Goal: Information Seeking & Learning: Learn about a topic

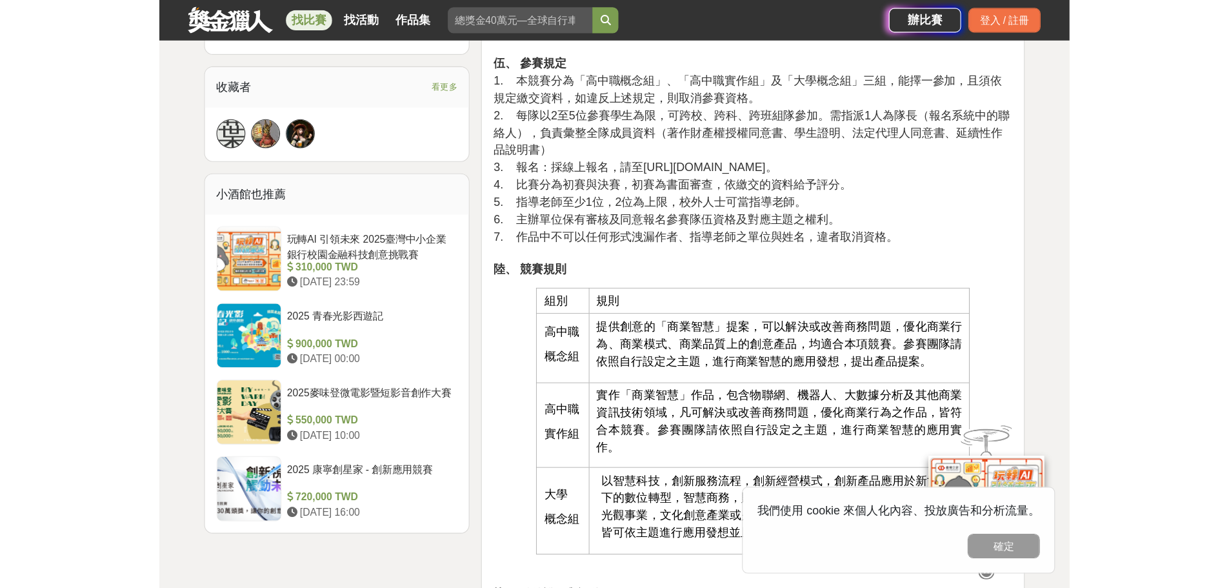
scroll to position [839, 0]
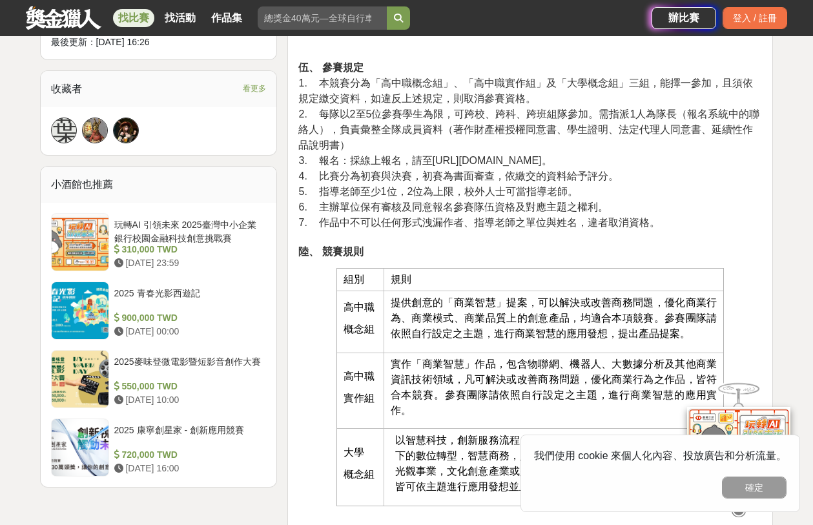
drag, startPoint x: 429, startPoint y: 164, endPoint x: 561, endPoint y: 161, distance: 132.3
click at [551, 161] on span "3. 報名：採線上報名，請至[URL][DOMAIN_NAME]。" at bounding box center [424, 160] width 253 height 11
copy span "[URL][DOMAIN_NAME]"
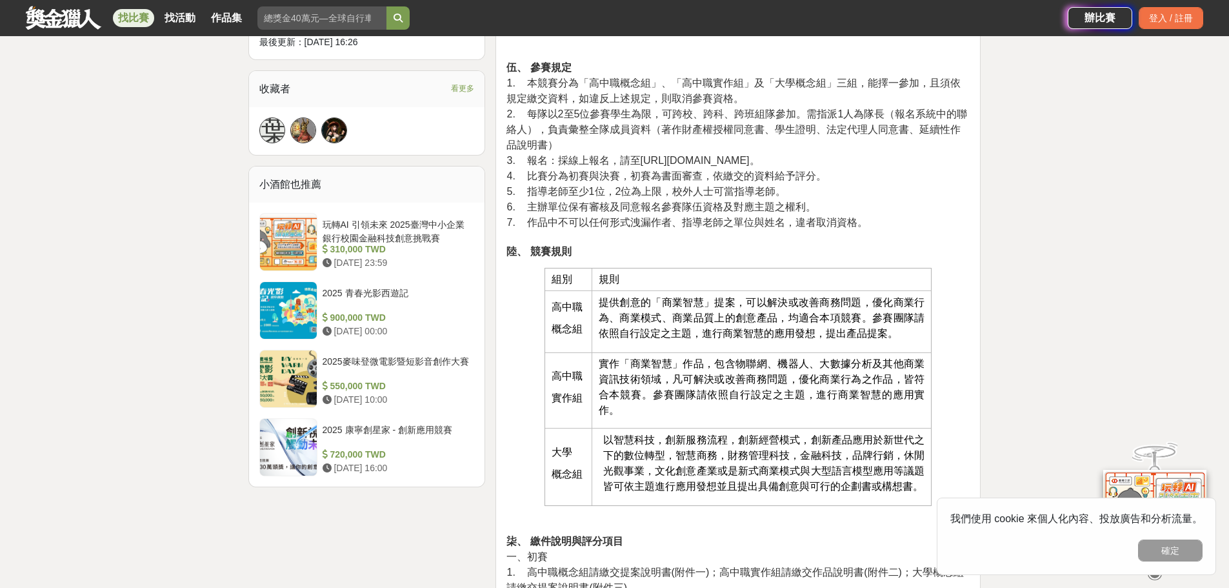
scroll to position [1162, 0]
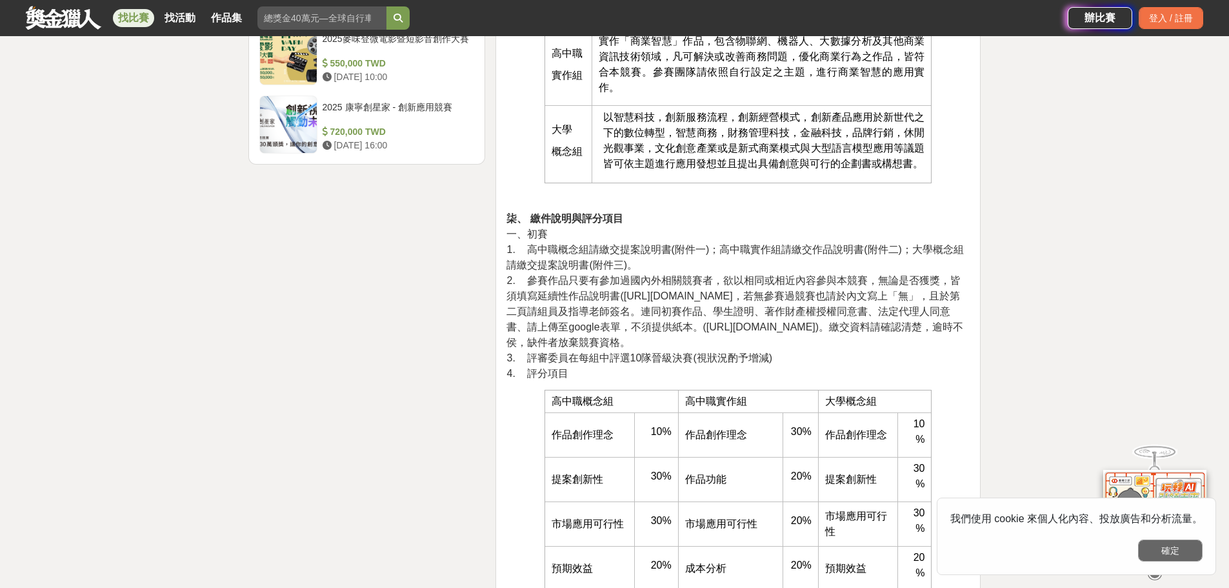
click at [812, 524] on button "確定" at bounding box center [1170, 551] width 65 height 22
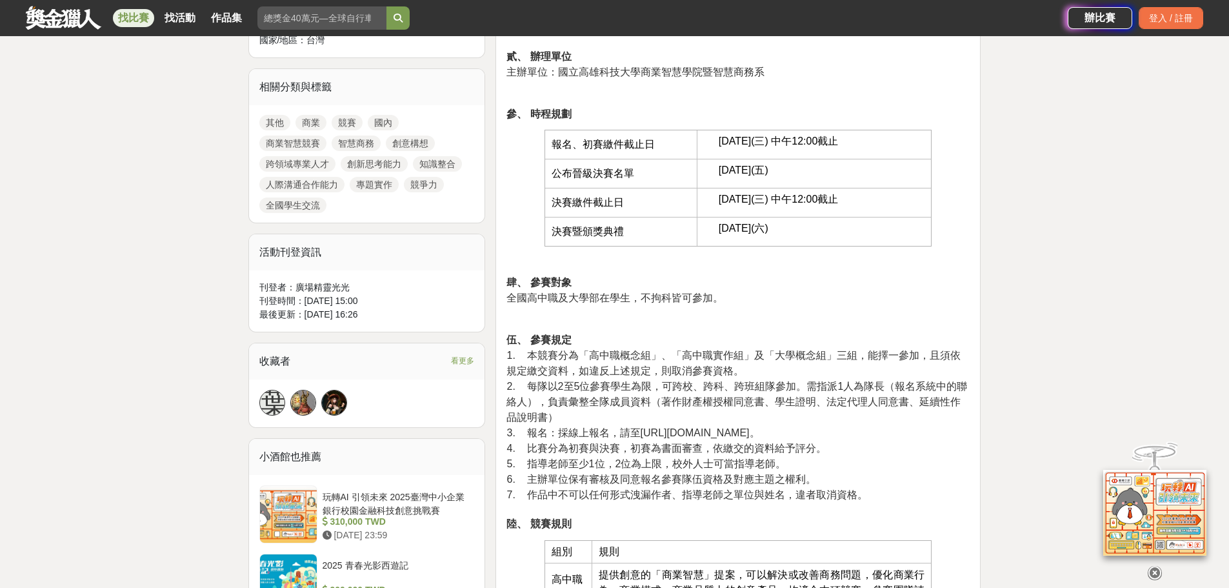
scroll to position [516, 0]
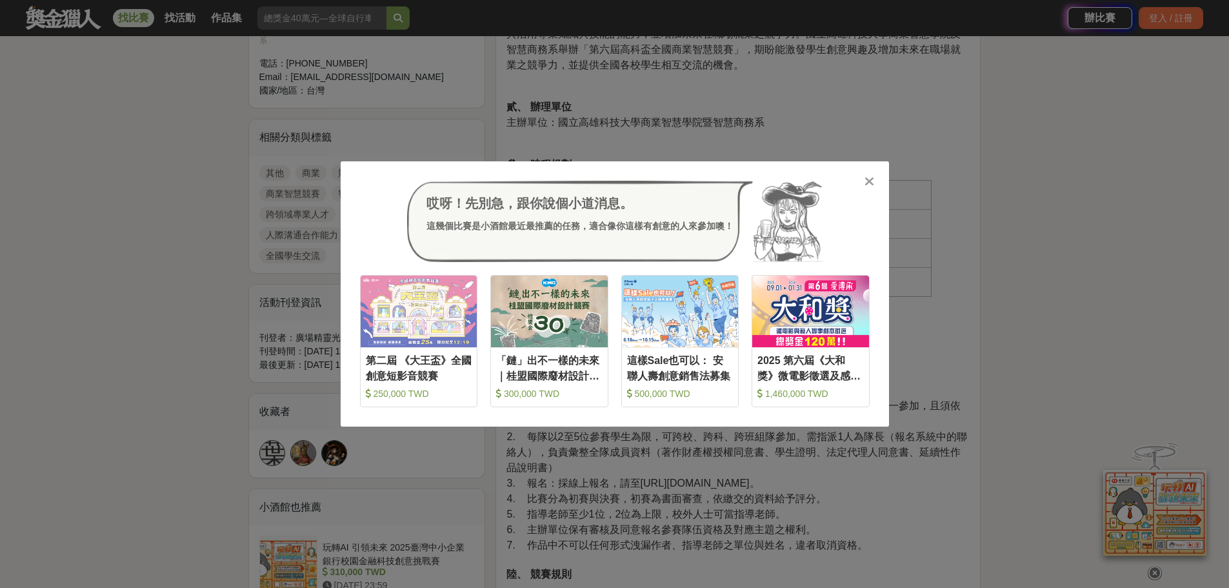
click at [812, 180] on div at bounding box center [869, 180] width 13 height 13
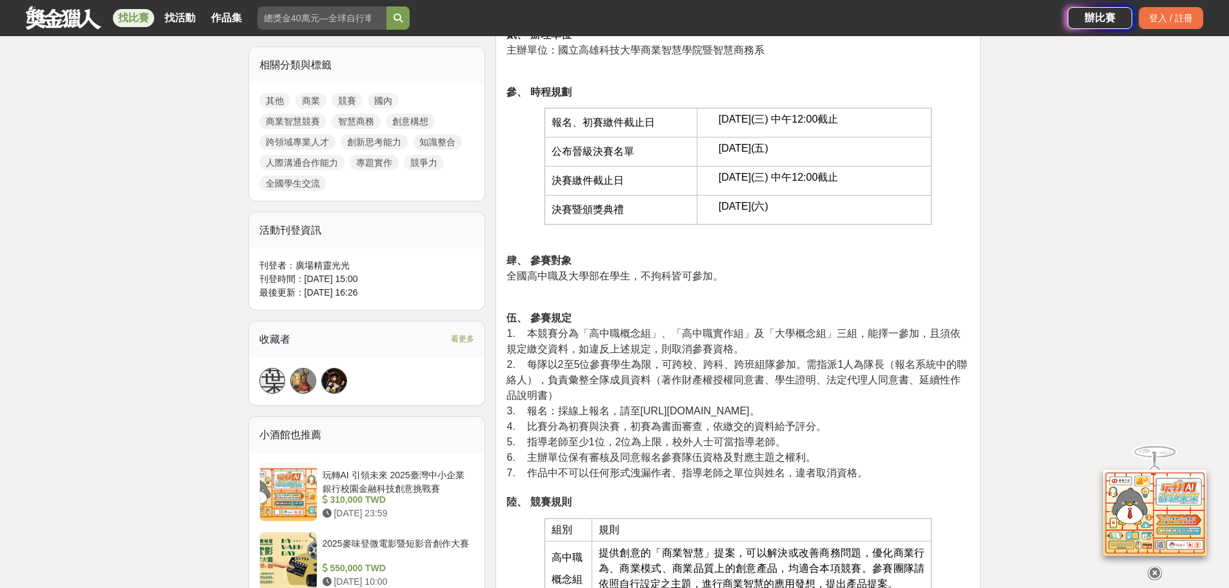
scroll to position [710, 0]
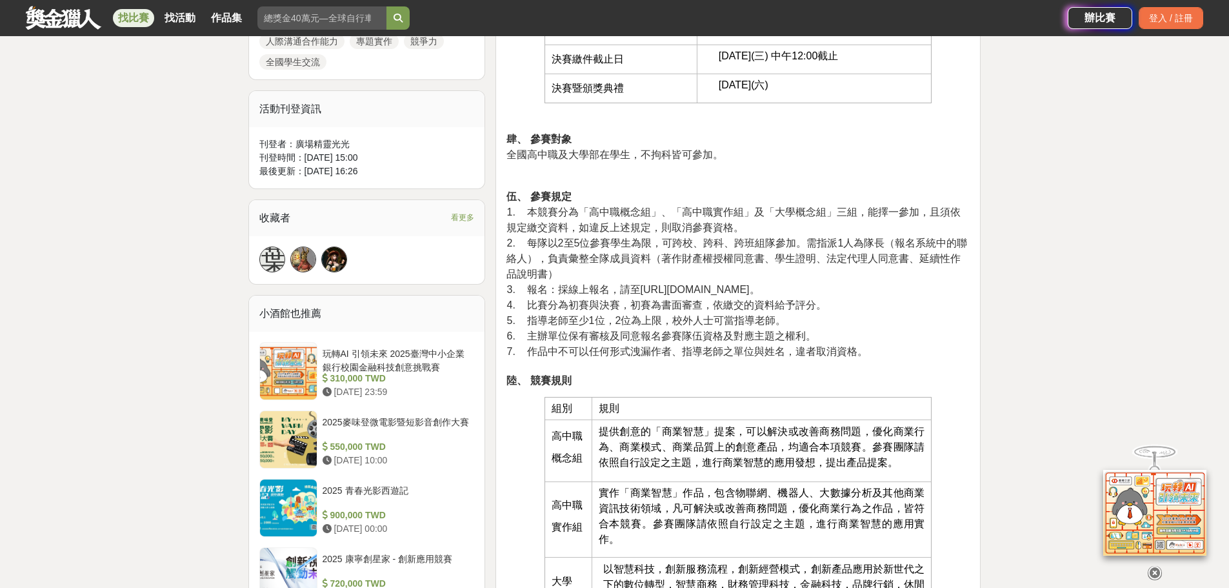
drag, startPoint x: 638, startPoint y: 288, endPoint x: 773, endPoint y: 289, distance: 134.9
click at [760, 289] on span "3. 報名：採線上報名，請至[URL][DOMAIN_NAME]。" at bounding box center [633, 289] width 253 height 11
copy span "[URL][DOMAIN_NAME]"
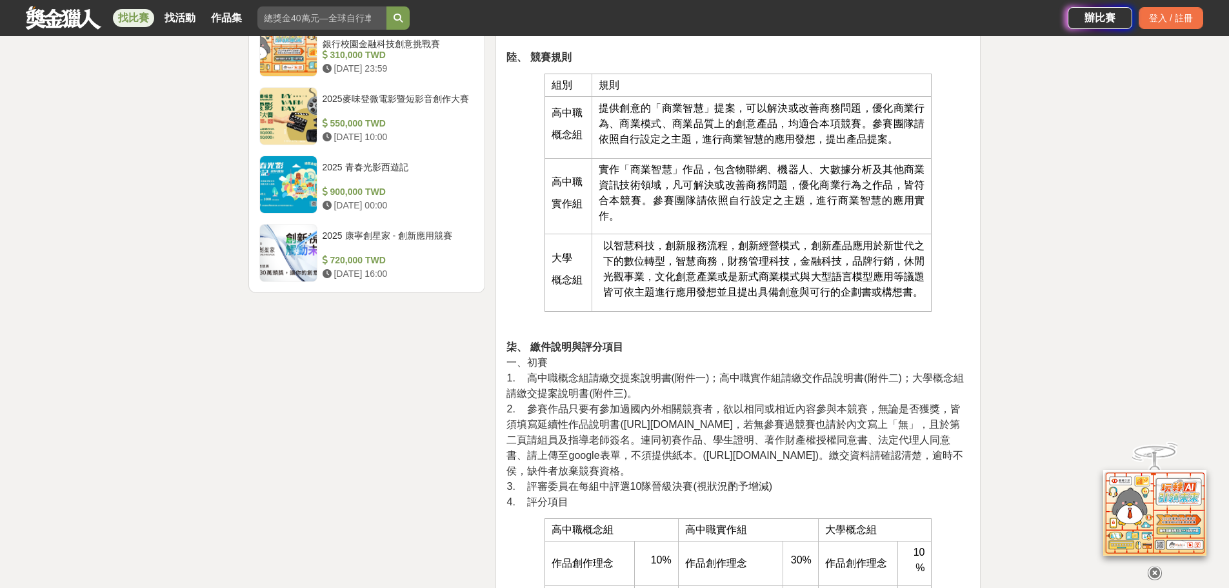
scroll to position [1162, 0]
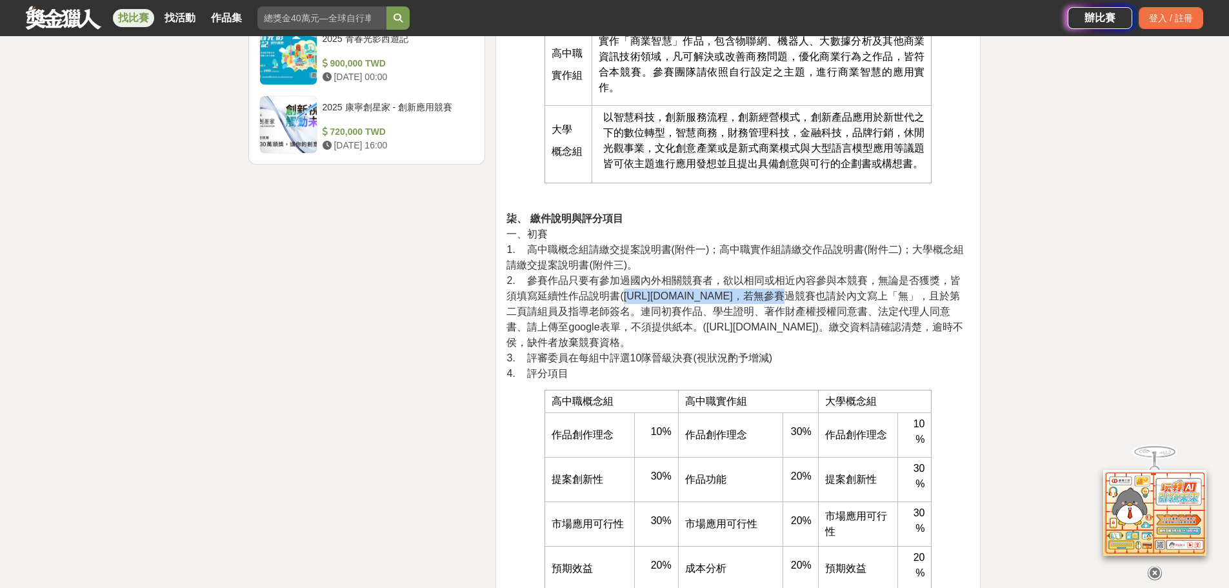
drag, startPoint x: 614, startPoint y: 294, endPoint x: 726, endPoint y: 294, distance: 112.3
click at [726, 294] on span "2. 參賽作品只要有參加過國內外相關競賽者，欲以相同或相近內容參與本競賽，無論是否獲獎，皆須填寫延續性作品說明書([URL][DOMAIN_NAME]，若無參…" at bounding box center [735, 311] width 457 height 73
copy span "[URL][DOMAIN_NAME]"
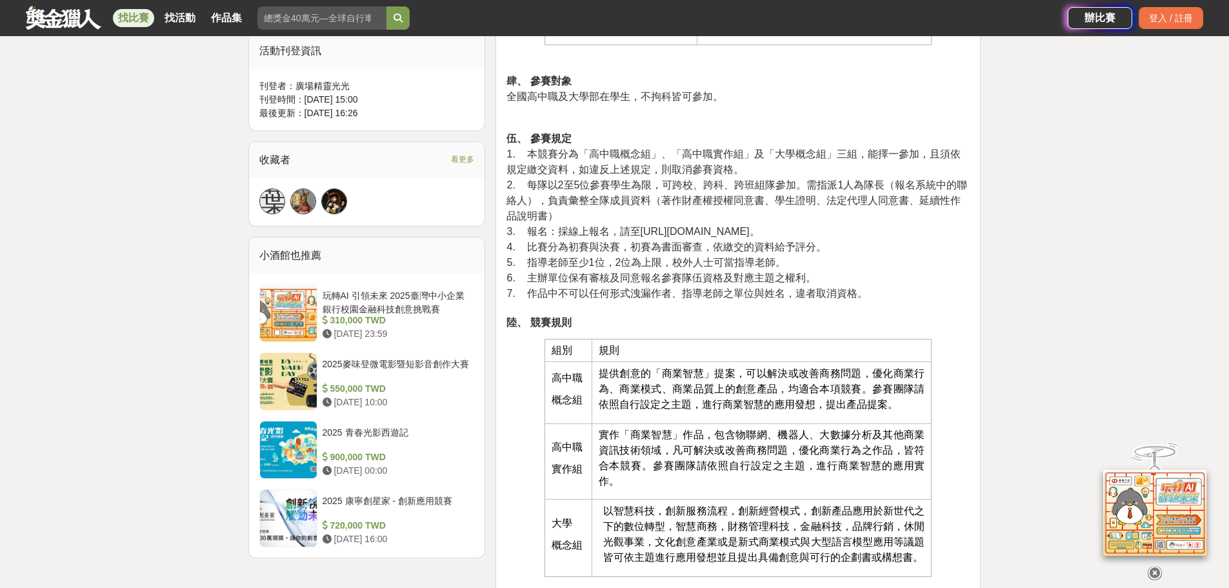
scroll to position [903, 0]
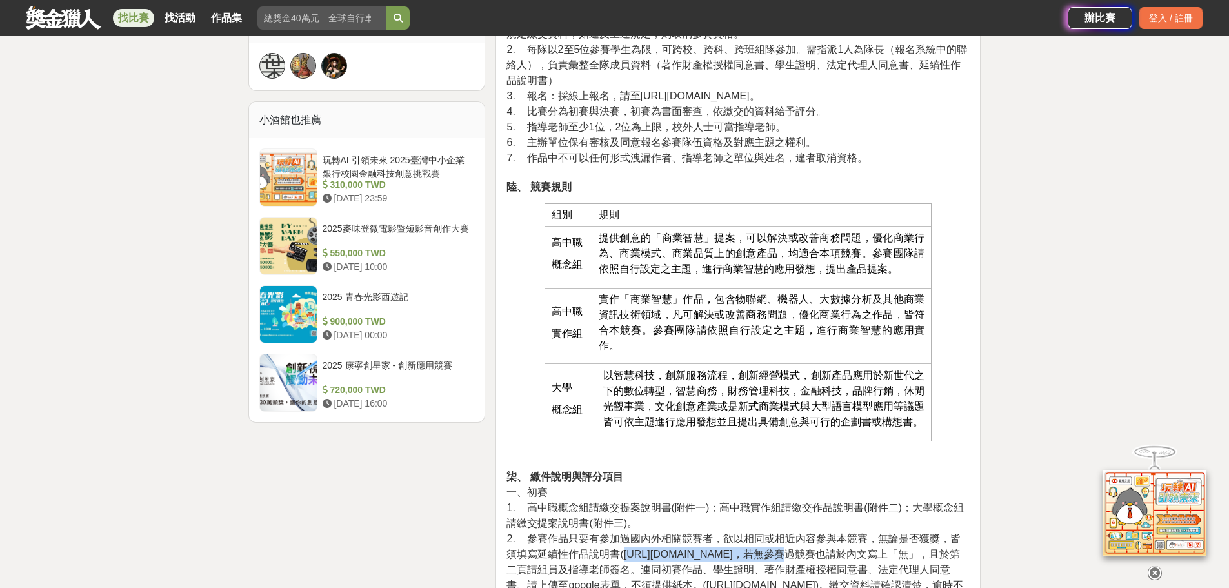
drag, startPoint x: 635, startPoint y: 97, endPoint x: 770, endPoint y: 95, distance: 134.9
click at [760, 95] on span "3. 報名：採線上報名，請至[URL][DOMAIN_NAME]。" at bounding box center [633, 95] width 253 height 11
copy span "[URL][DOMAIN_NAME]"
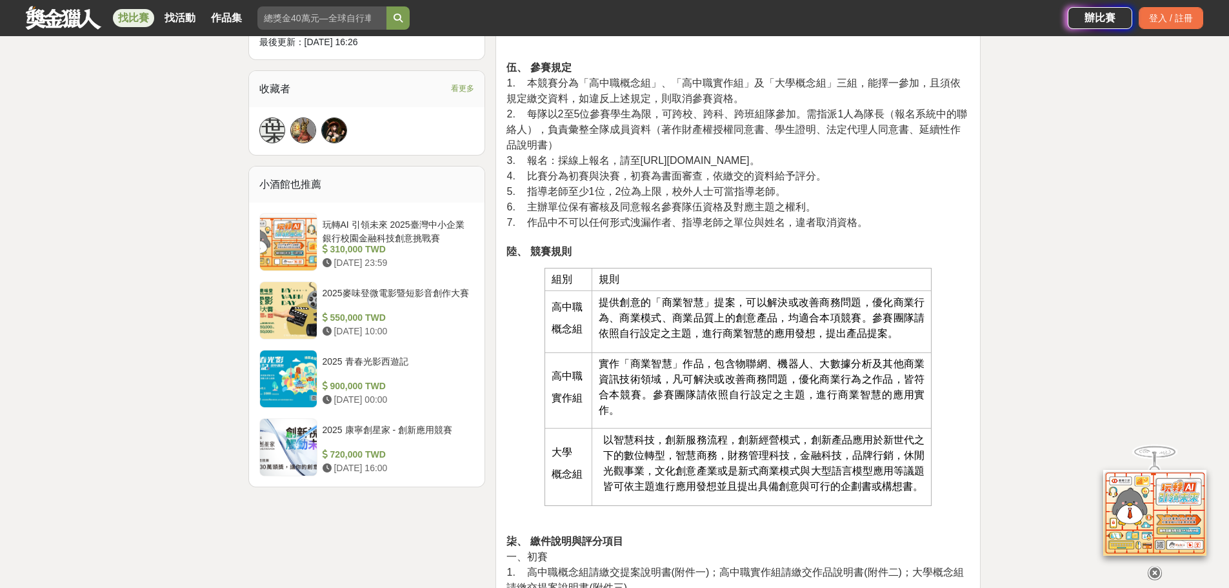
click at [807, 230] on p "伍、 參賽規定 1. 本競賽分為「高中職概念組」、「高中職實作組」及「大學概念組」三組，能擇一參加，且須依規定繳交資料，如違反上述規定，則取消參賽資格。 2.…" at bounding box center [738, 159] width 463 height 199
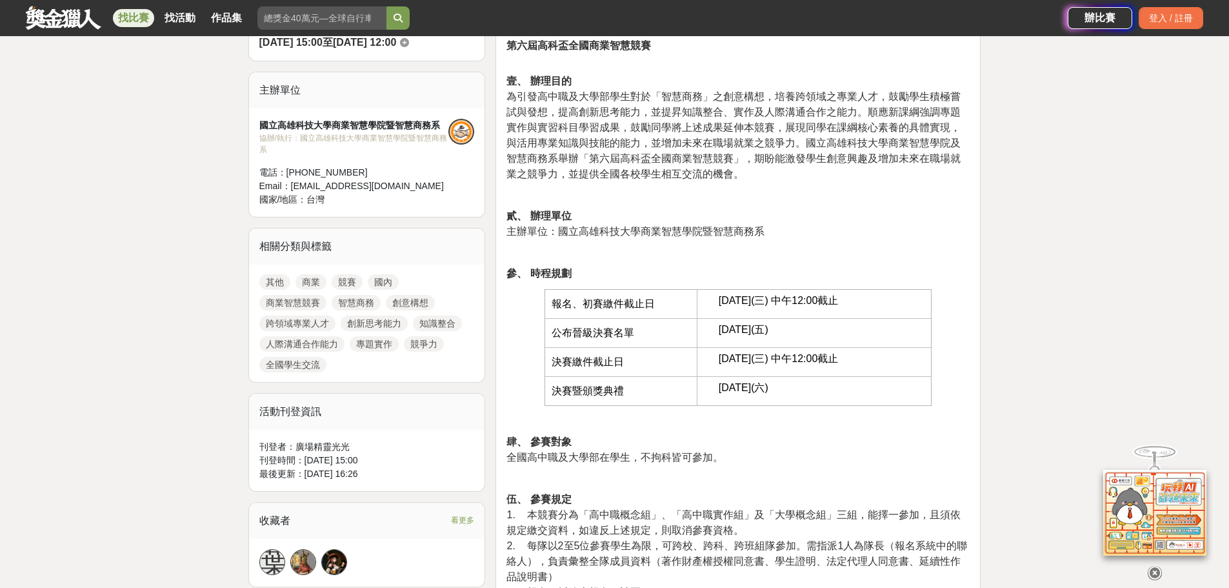
scroll to position [387, 0]
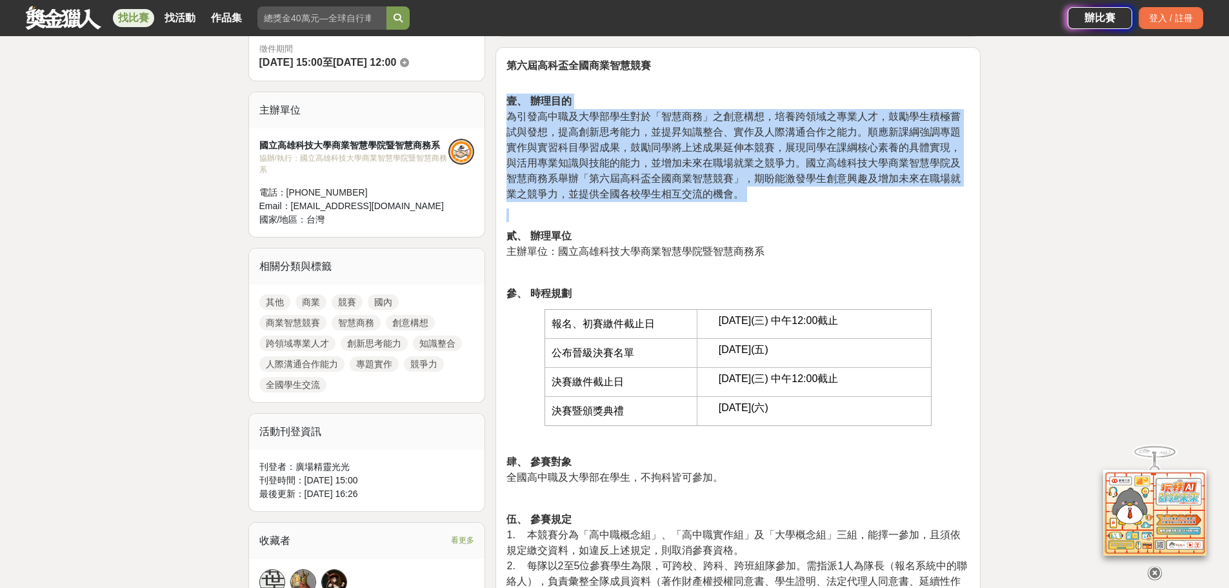
drag, startPoint x: 538, startPoint y: 100, endPoint x: 774, endPoint y: 206, distance: 258.8
click at [771, 195] on p "壹、 辦理目的 為引發高中職及大學部學生對於「智慧商務」之創意構想，培養跨領域之專業人才，鼓勵學生積極嘗試與發想，提高創新思考能力，並提昇知識整合、實作及人際…" at bounding box center [738, 148] width 463 height 108
click at [734, 188] on p "壹、 辦理目的 為引發高中職及大學部學生對於「智慧商務」之創意構想，培養跨領域之專業人才，鼓勵學生積極嘗試與發想，提高創新思考能力，並提昇知識整合、實作及人際…" at bounding box center [738, 148] width 463 height 108
click at [735, 192] on p "壹、 辦理目的 為引發高中職及大學部學生對於「智慧商務」之創意構想，培養跨領域之專業人才，鼓勵學生積極嘗試與發想，提高創新思考能力，並提昇知識整合、實作及人際…" at bounding box center [738, 148] width 463 height 108
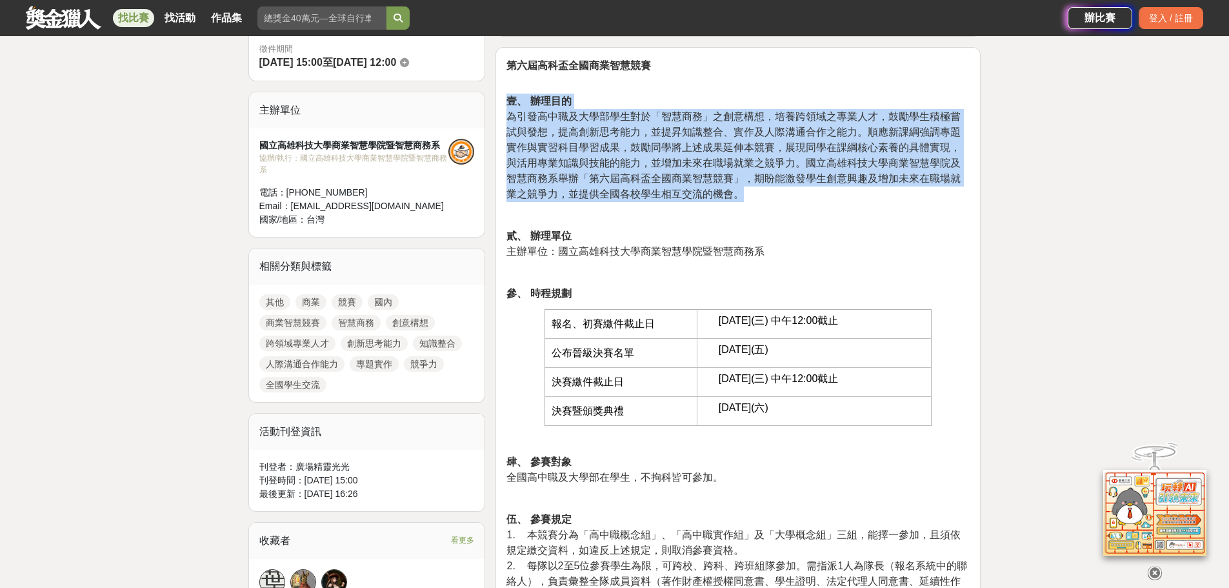
drag, startPoint x: 771, startPoint y: 194, endPoint x: 498, endPoint y: 96, distance: 290.7
copy p "壹、 辦理目的 為引發高中職及大學部學生對於「智慧商務」之創意構想，培養跨領域之專業人才，鼓勵學生積極嘗試與發想，提高創新思考能力，並提昇知識整合、實作及人際…"
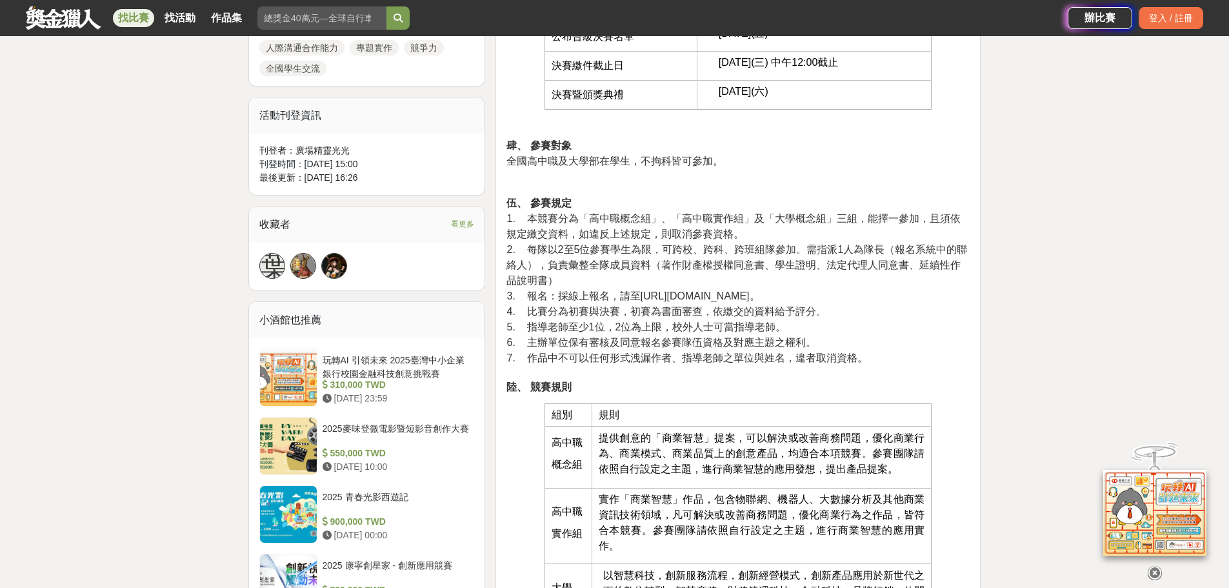
scroll to position [774, 0]
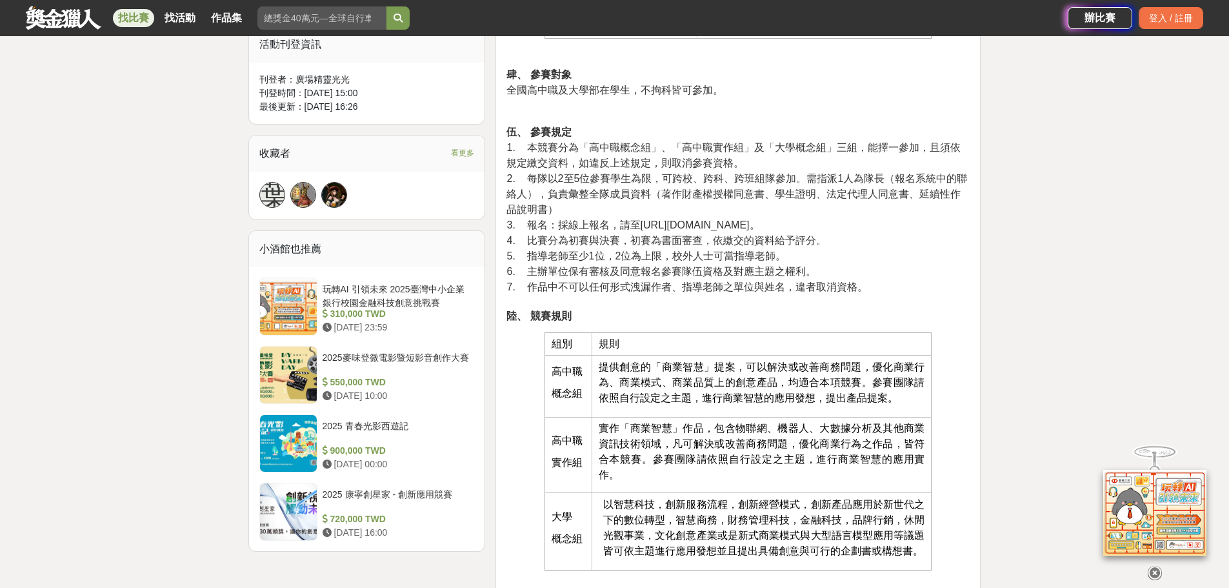
click at [753, 281] on span "7. 作品中不可以任何形式洩漏作者、指導老師之單位與姓名，違者取消資格。" at bounding box center [687, 286] width 361 height 11
click at [812, 303] on p "伍、 參賽規定 1. 本競賽分為「高中職概念組」、「高中職實作組」及「大學概念組」三組，能擇一參加，且須依規定繳交資料，如違反上述規定，則取消參賽資格。 2.…" at bounding box center [738, 224] width 463 height 199
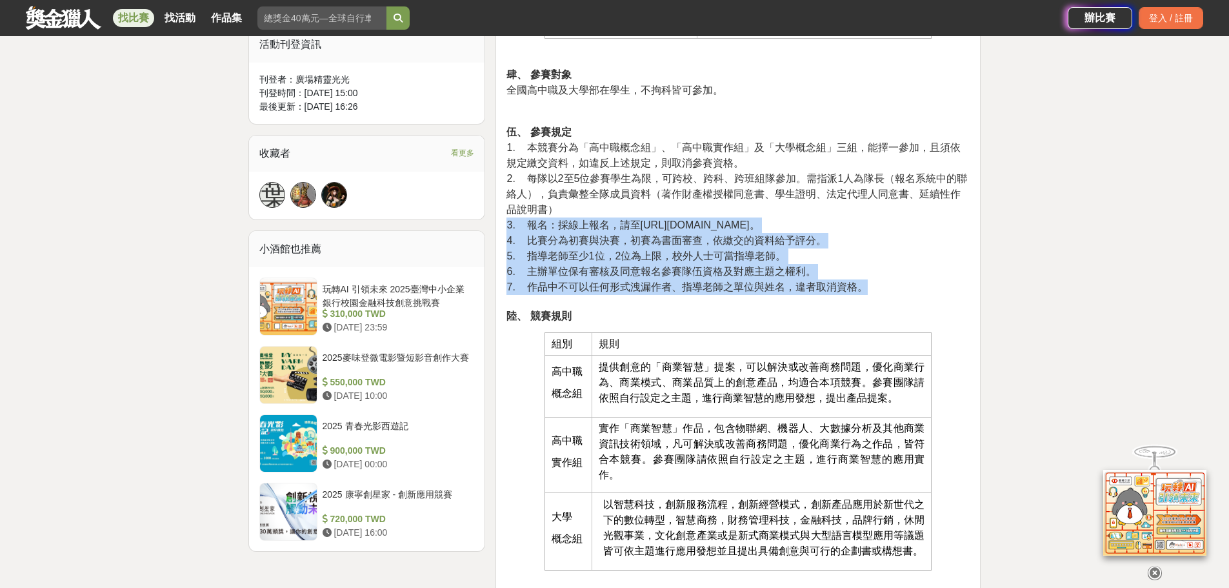
drag, startPoint x: 922, startPoint y: 286, endPoint x: 504, endPoint y: 227, distance: 421.7
copy p "3. 報名：採線上報名，請至[URL][DOMAIN_NAME]。 4. 比賽分為初賽與決賽，初賽為書面審查，依繳交的資料給予評分。 5. 指導老師至少1位，…"
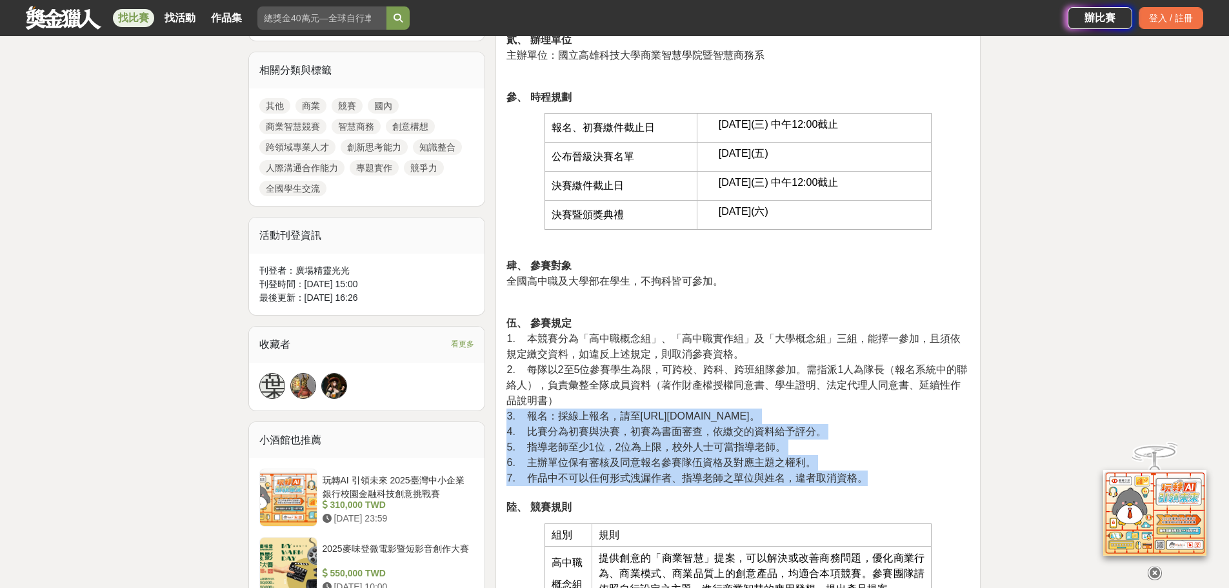
scroll to position [581, 0]
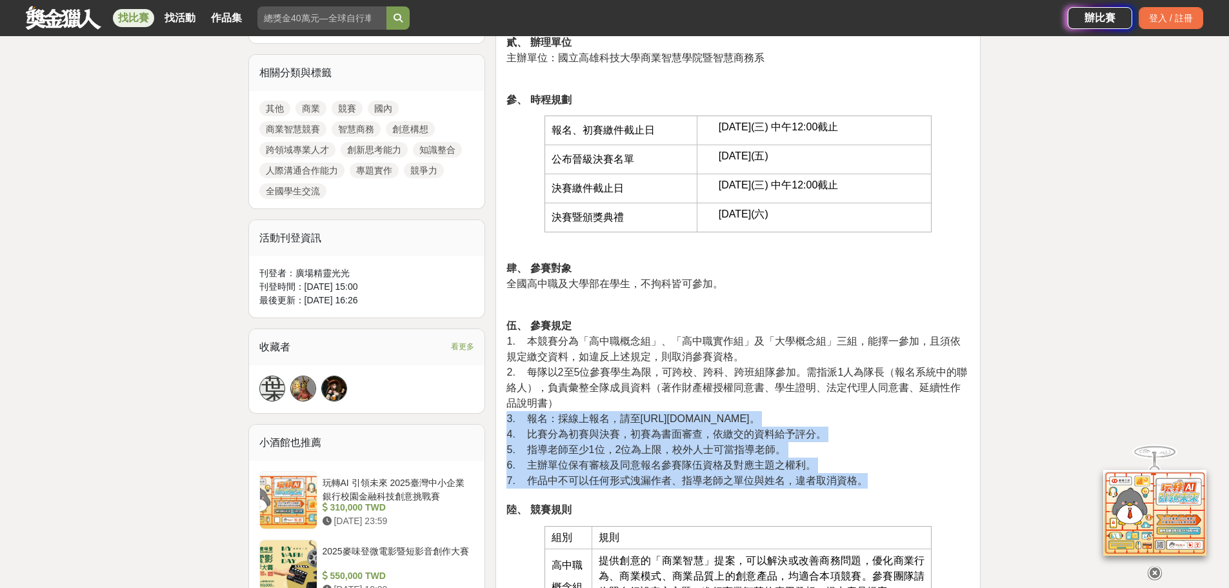
click at [796, 459] on span "6. 主辦單位保有審核及同意報名參賽隊伍資格及對應主題之權利。" at bounding box center [661, 464] width 309 height 11
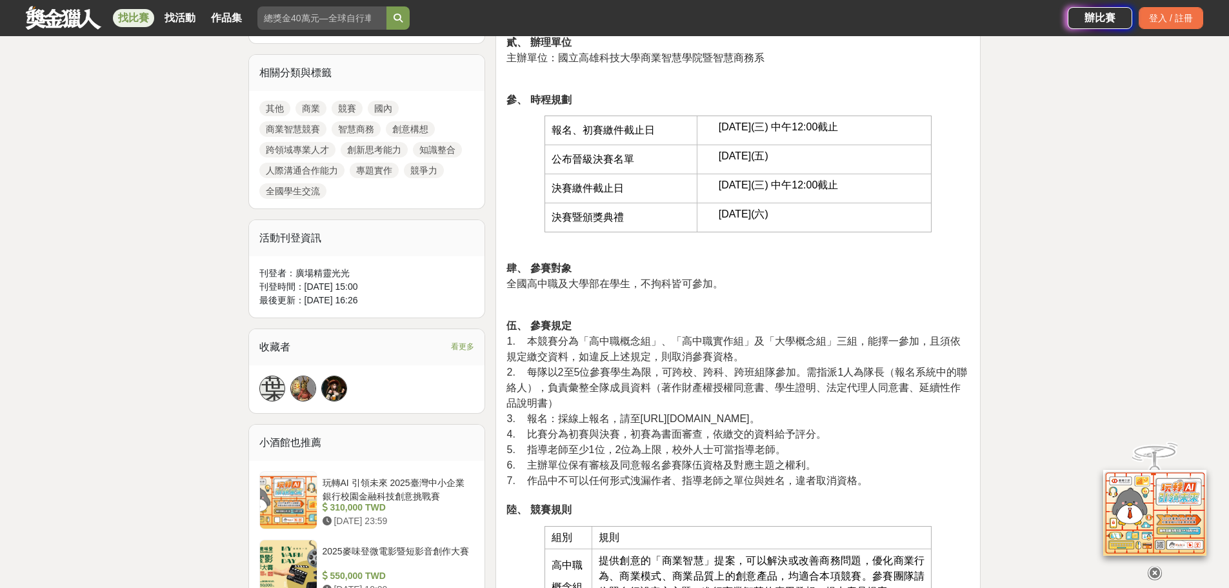
drag, startPoint x: 833, startPoint y: 475, endPoint x: 861, endPoint y: 490, distance: 32.3
click at [812, 476] on span "7. 作品中不可以任何形式洩漏作者、指導老師之單位與姓名，違者取消資格。" at bounding box center [687, 480] width 361 height 11
click at [812, 490] on p "伍、 參賽規定 1. 本競賽分為「高中職概念組」、「高中職實作組」及「大學概念組」三組，能擇一參加，且須依規定繳交資料，如違反上述規定，則取消參賽資格。 2.…" at bounding box center [738, 417] width 463 height 199
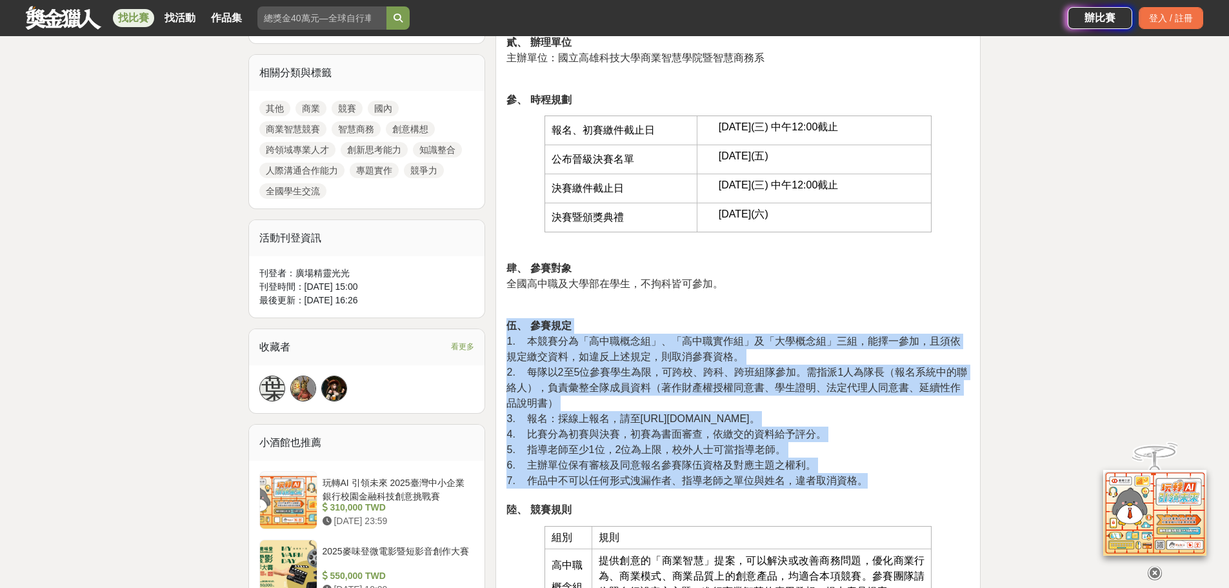
drag, startPoint x: 891, startPoint y: 482, endPoint x: 506, endPoint y: 323, distance: 416.9
copy p "伍、 參賽規定 1. 本競賽分為「高中職概念組」、「高中職實作組」及「大學概念組」三組，能擇一參加，且須依規定繳交資料，如違反上述規定，則取消參賽資格。 2.…"
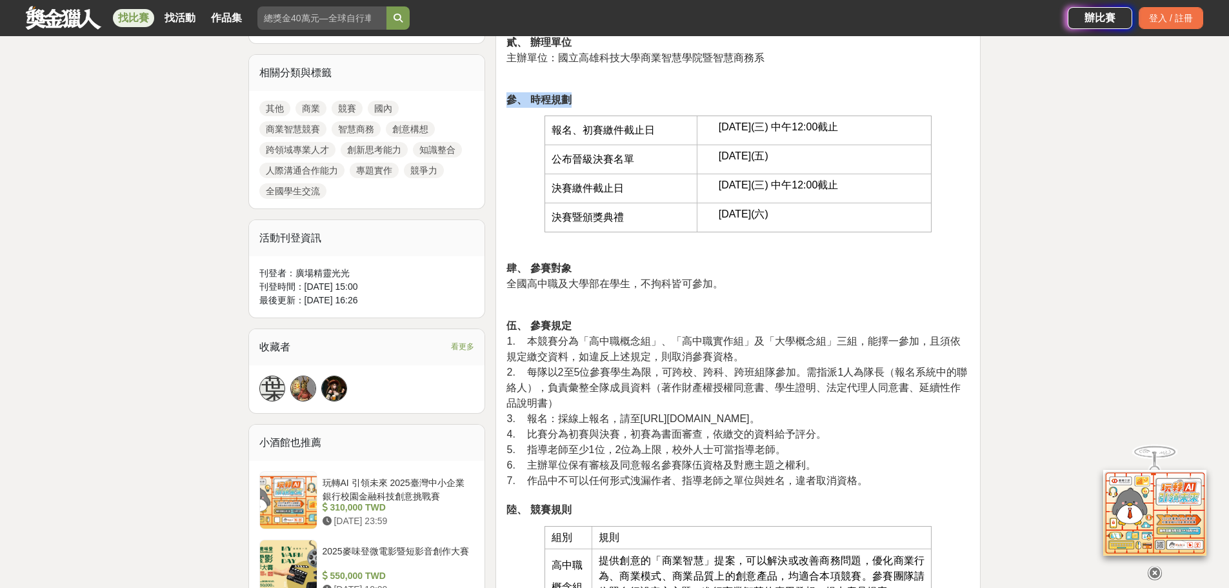
drag, startPoint x: 507, startPoint y: 98, endPoint x: 575, endPoint y: 98, distance: 67.8
click at [575, 98] on p "參、 時程規劃" at bounding box center [738, 99] width 463 height 15
copy strong "參、 時程規劃"
drag, startPoint x: 565, startPoint y: 130, endPoint x: 685, endPoint y: 131, distance: 120.0
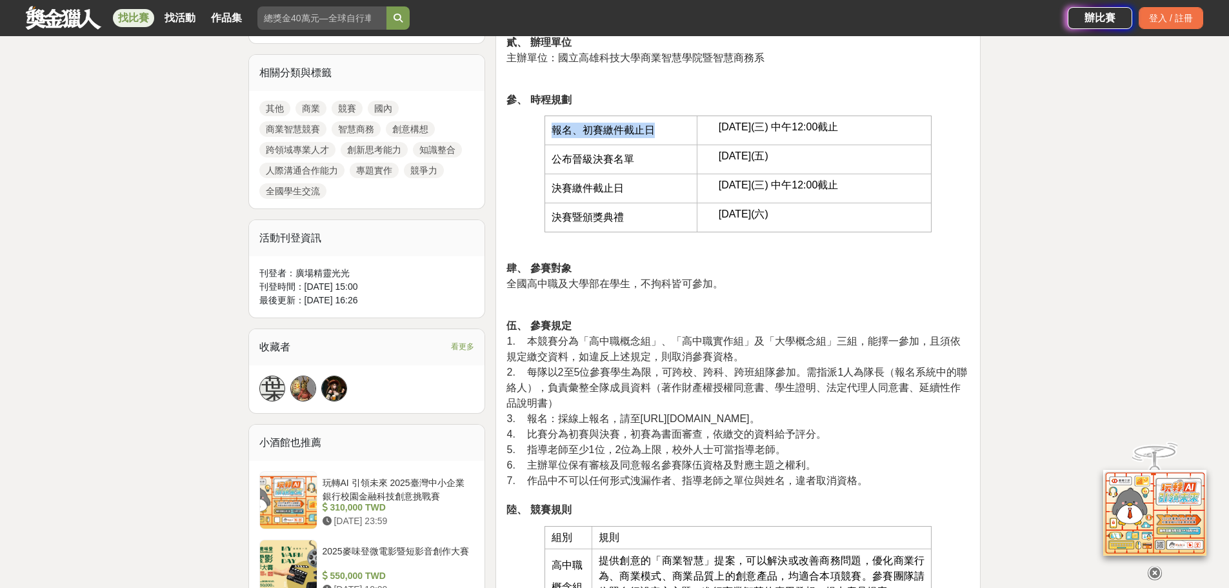
click at [685, 131] on td "報名、初賽繳件截止日" at bounding box center [621, 130] width 152 height 29
copy span "報名、初賽繳件截止日"
click at [718, 207] on td "[DATE](六)" at bounding box center [814, 217] width 235 height 29
drag, startPoint x: 710, startPoint y: 125, endPoint x: 958, endPoint y: 113, distance: 248.1
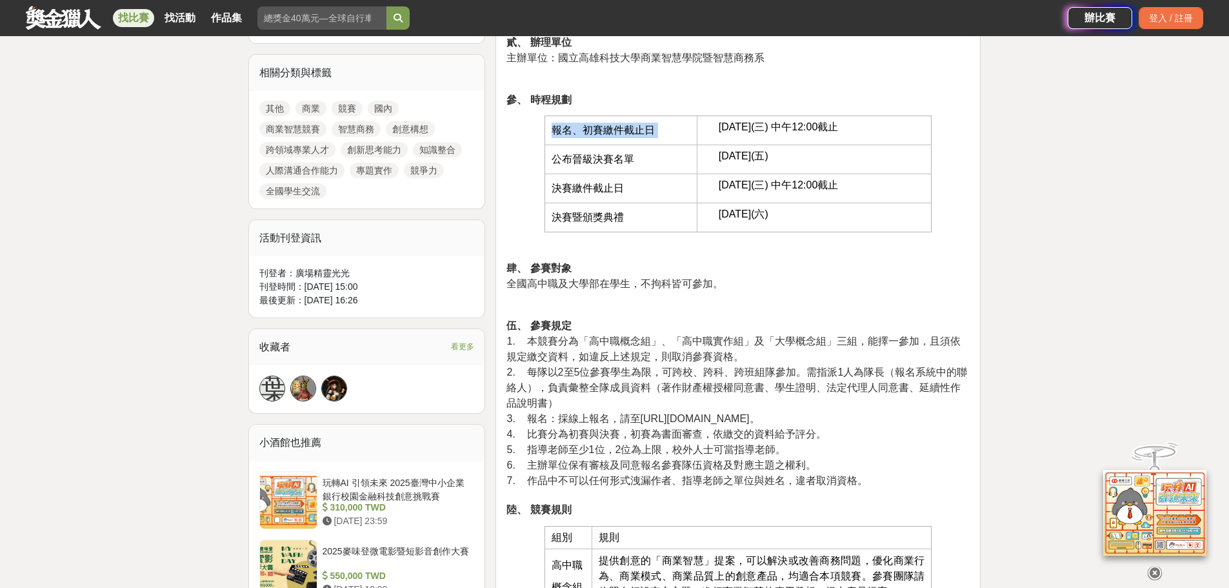
drag, startPoint x: 834, startPoint y: 130, endPoint x: 817, endPoint y: 130, distance: 16.8
click at [812, 130] on span "[DATE](三) 中午12:00截止" at bounding box center [779, 126] width 120 height 11
click at [736, 130] on span "[DATE](三) 中午12:00截止" at bounding box center [779, 126] width 120 height 11
drag, startPoint x: 713, startPoint y: 128, endPoint x: 879, endPoint y: 119, distance: 166.1
click at [812, 119] on td "[DATE](三) 中午12:00截止" at bounding box center [814, 130] width 235 height 29
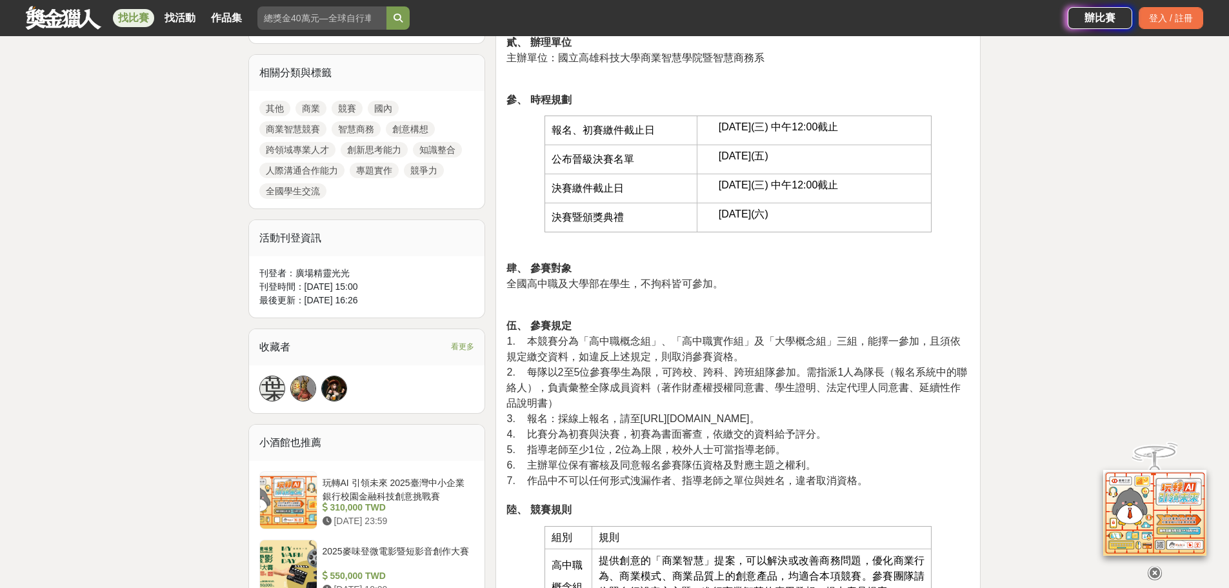
copy span "[DATE](三) 中午12:00截止"
